Goal: Information Seeking & Learning: Learn about a topic

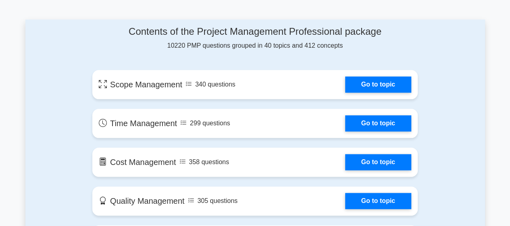
scroll to position [403, 0]
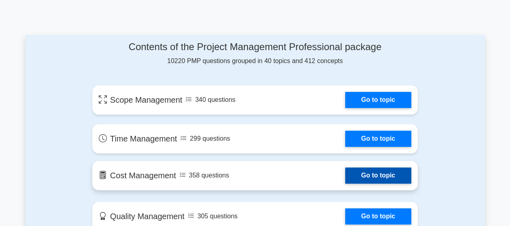
click at [372, 174] on link "Go to topic" at bounding box center [378, 175] width 66 height 16
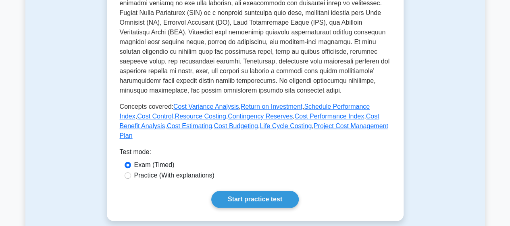
scroll to position [321, 0]
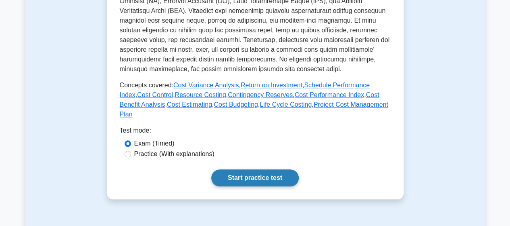
click at [258, 169] on link "Start practice test" at bounding box center [255, 177] width 88 height 17
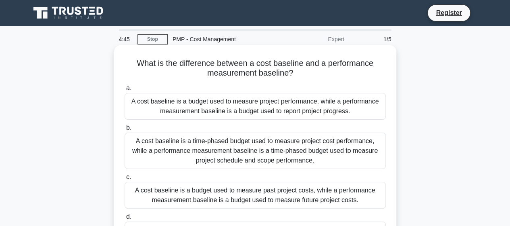
click at [239, 153] on div "A cost baseline is a time-phased budget used to measure project cost performanc…" at bounding box center [255, 150] width 261 height 36
click at [125, 130] on input "b. A cost baseline is a time-phased budget used to measure project cost perform…" at bounding box center [125, 127] width 0 height 5
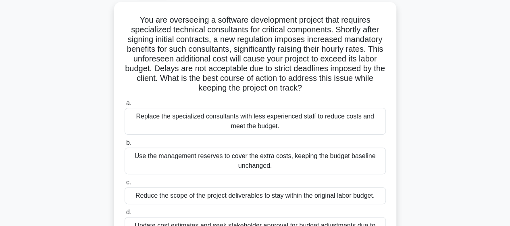
scroll to position [48, 0]
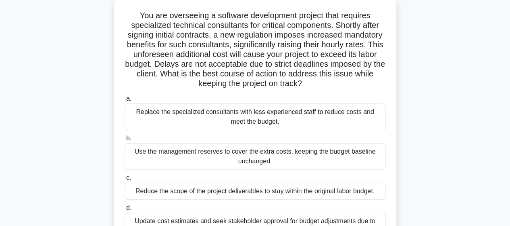
click at [266, 117] on div "Replace the specialized consultants with less experienced staff to reduce costs…" at bounding box center [255, 116] width 261 height 27
click at [125, 101] on input "a. Replace the specialized consultants with less experienced staff to reduce co…" at bounding box center [125, 98] width 0 height 5
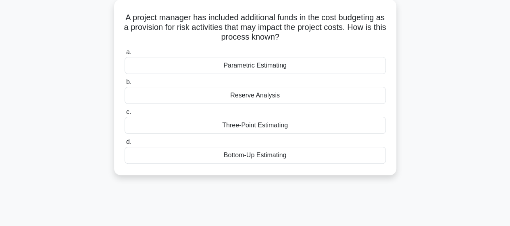
scroll to position [0, 0]
